Goal: Transaction & Acquisition: Purchase product/service

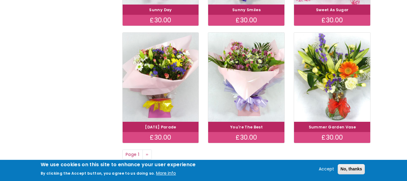
scroll to position [443, 0]
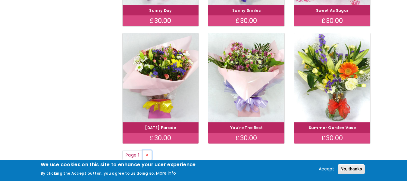
click at [151, 154] on link "Next page ››" at bounding box center [148, 155] width 10 height 10
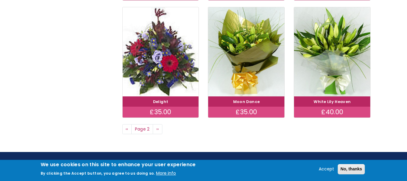
scroll to position [470, 0]
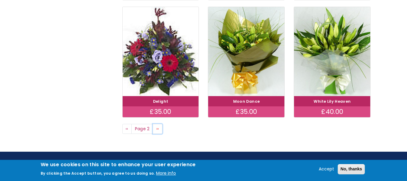
click at [161, 133] on link "Next page ››" at bounding box center [158, 129] width 10 height 10
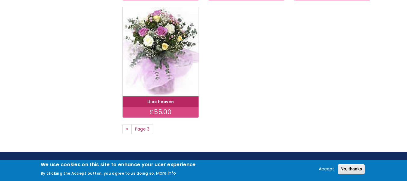
scroll to position [350, 0]
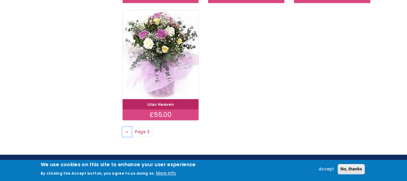
click at [127, 134] on span "‹‹" at bounding box center [127, 131] width 3 height 6
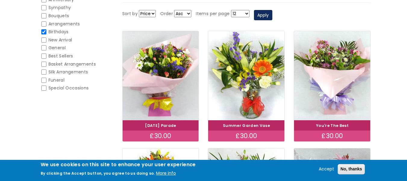
scroll to position [96, 0]
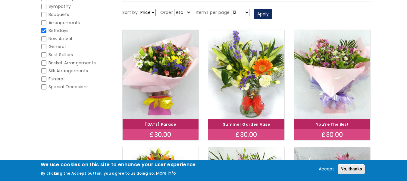
click at [327, 80] on img at bounding box center [332, 74] width 76 height 89
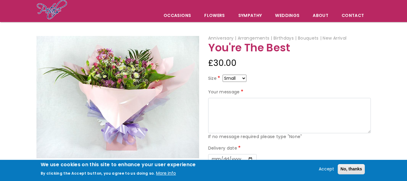
scroll to position [41, 0]
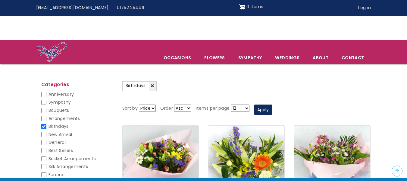
scroll to position [96, 0]
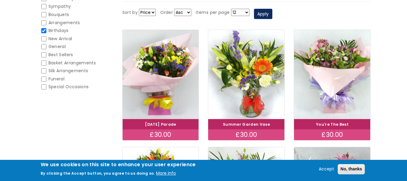
click at [230, 94] on img at bounding box center [246, 74] width 76 height 89
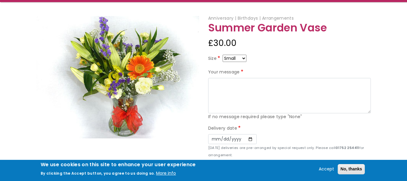
scroll to position [61, 0]
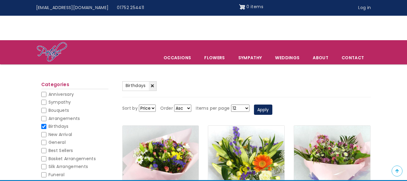
scroll to position [96, 0]
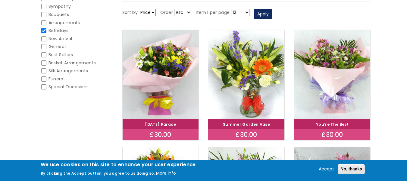
click at [161, 106] on img at bounding box center [161, 74] width 76 height 89
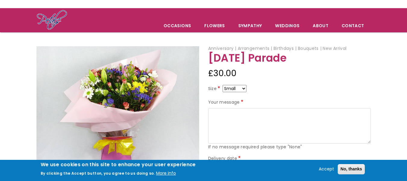
scroll to position [32, 0]
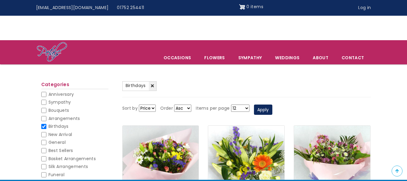
scroll to position [96, 0]
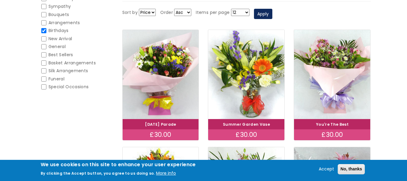
click at [253, 93] on img at bounding box center [246, 74] width 76 height 89
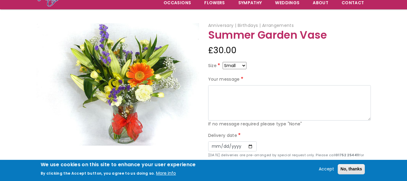
scroll to position [55, 0]
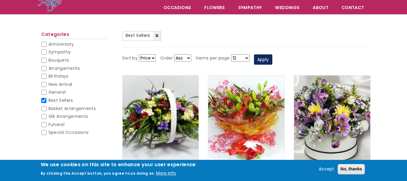
scroll to position [50, 0]
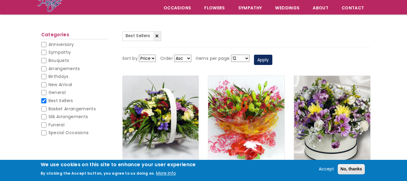
click at [60, 78] on span "Birthdays" at bounding box center [59, 76] width 20 height 6
click at [46, 78] on input "Birthdays" at bounding box center [43, 76] width 5 height 5
checkbox input "false"
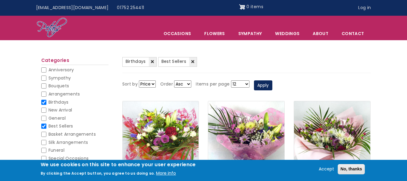
click at [41, 128] on input "Best Sellers" at bounding box center [43, 125] width 5 height 5
checkbox input "false"
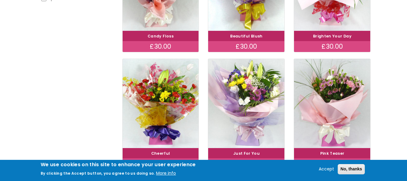
scroll to position [182, 0]
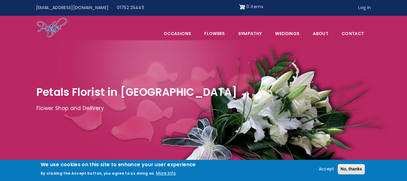
click at [243, 32] on link "Sympathy" at bounding box center [250, 33] width 36 height 13
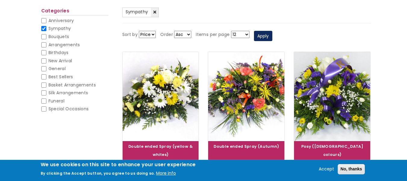
scroll to position [73, 0]
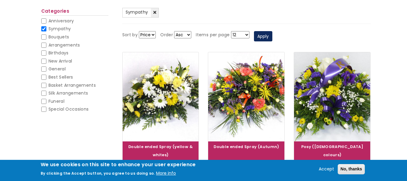
click at [64, 53] on span "Birthdays" at bounding box center [59, 53] width 20 height 6
click at [46, 53] on input "Birthdays" at bounding box center [43, 52] width 5 height 5
checkbox input "false"
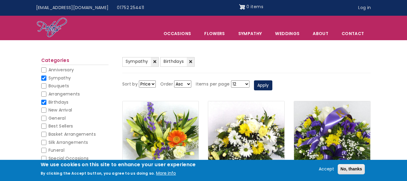
click at [44, 80] on input "Sympathy" at bounding box center [43, 77] width 5 height 5
checkbox input "false"
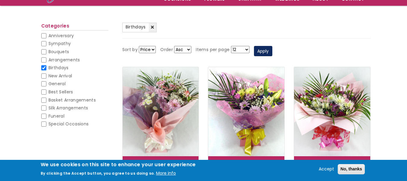
scroll to position [59, 0]
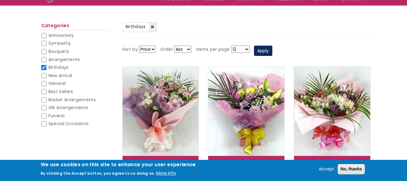
click at [44, 94] on input "Best Sellers" at bounding box center [43, 91] width 5 height 5
checkbox input "false"
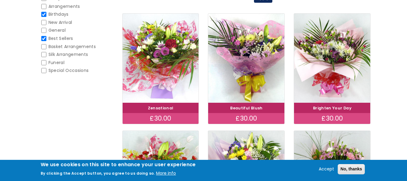
scroll to position [112, 0]
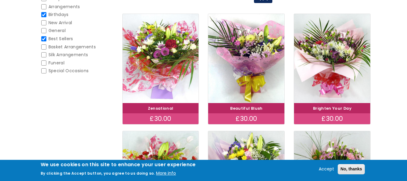
click at [165, 54] on img at bounding box center [161, 58] width 76 height 89
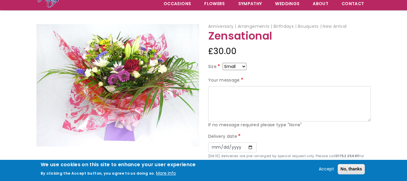
scroll to position [54, 0]
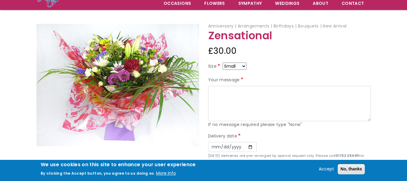
click at [247, 67] on select "Small Medium Large" at bounding box center [235, 65] width 24 height 7
select select "9"
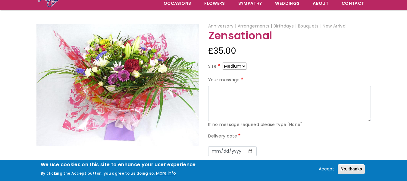
click at [245, 69] on select "Small Medium Large" at bounding box center [235, 65] width 24 height 7
select select "10"
click at [245, 65] on select "Small Medium Large" at bounding box center [235, 65] width 24 height 7
select select "8"
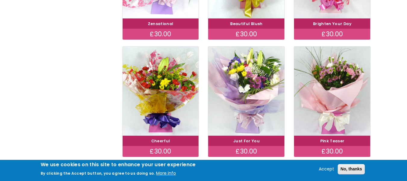
scroll to position [198, 0]
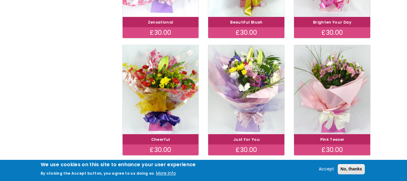
click at [249, 82] on img at bounding box center [246, 89] width 76 height 89
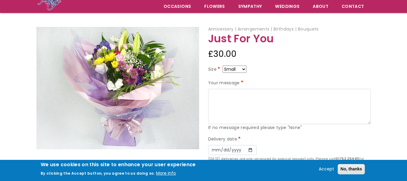
scroll to position [49, 0]
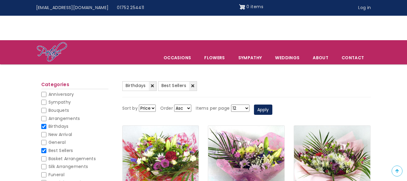
scroll to position [198, 0]
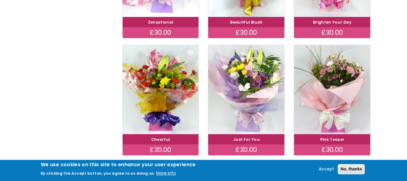
click at [151, 81] on img at bounding box center [161, 89] width 76 height 89
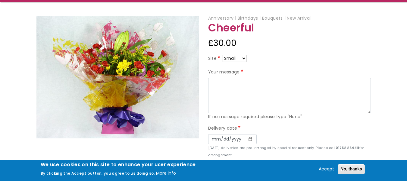
scroll to position [63, 0]
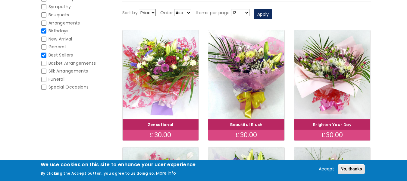
scroll to position [93, 0]
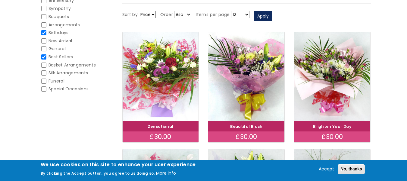
click at [336, 73] on img at bounding box center [332, 76] width 76 height 89
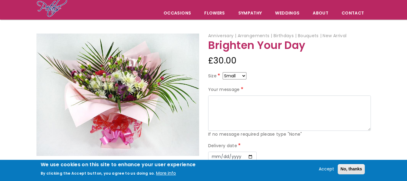
scroll to position [45, 0]
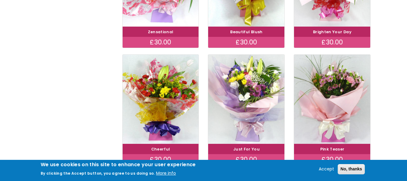
scroll to position [190, 0]
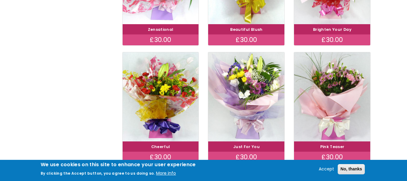
click at [174, 95] on img at bounding box center [161, 96] width 76 height 89
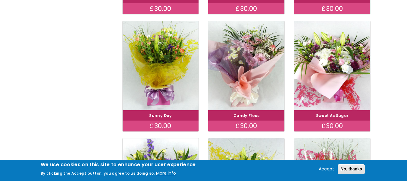
scroll to position [345, 0]
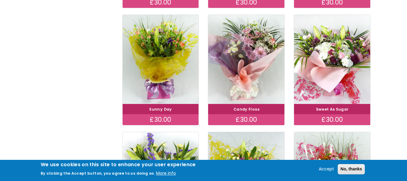
click at [255, 69] on img at bounding box center [246, 59] width 76 height 89
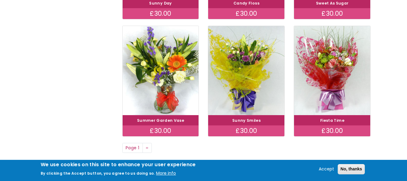
scroll to position [451, 0]
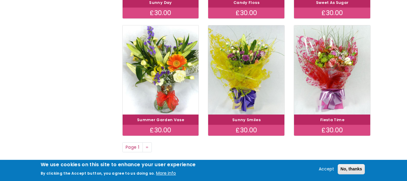
click at [167, 71] on img at bounding box center [161, 69] width 76 height 89
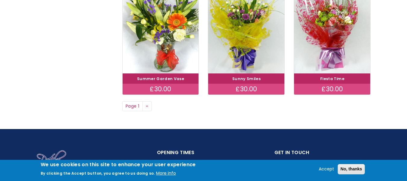
scroll to position [492, 0]
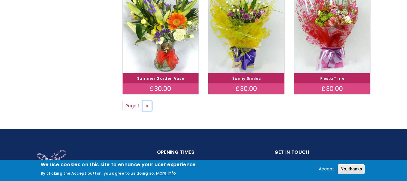
click at [147, 106] on span "››" at bounding box center [147, 106] width 3 height 6
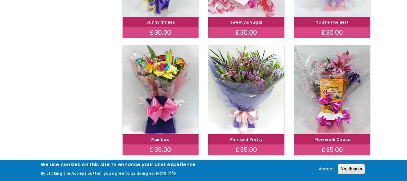
scroll to position [197, 0]
